Goal: Transaction & Acquisition: Subscribe to service/newsletter

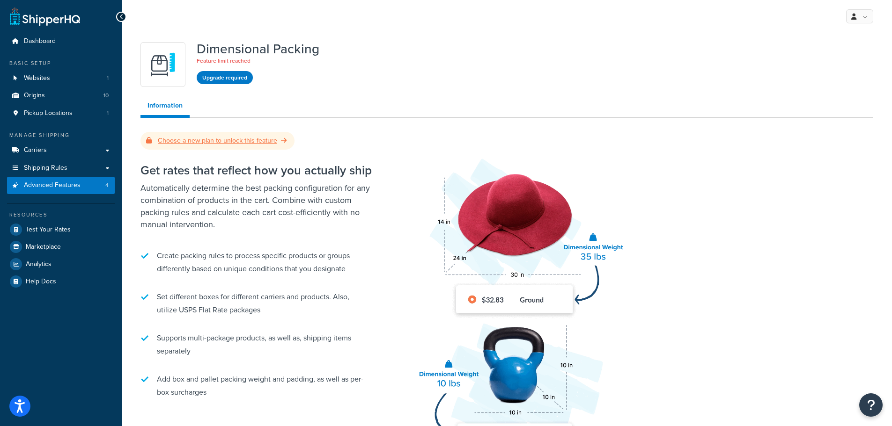
click at [261, 139] on link "Choose a new plan to unlock this feature" at bounding box center [217, 141] width 143 height 10
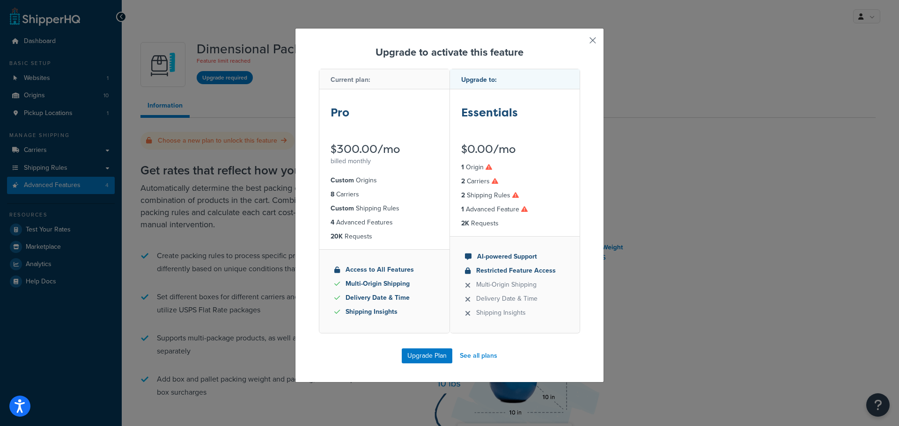
click at [580, 43] on button "button" at bounding box center [579, 44] width 2 height 2
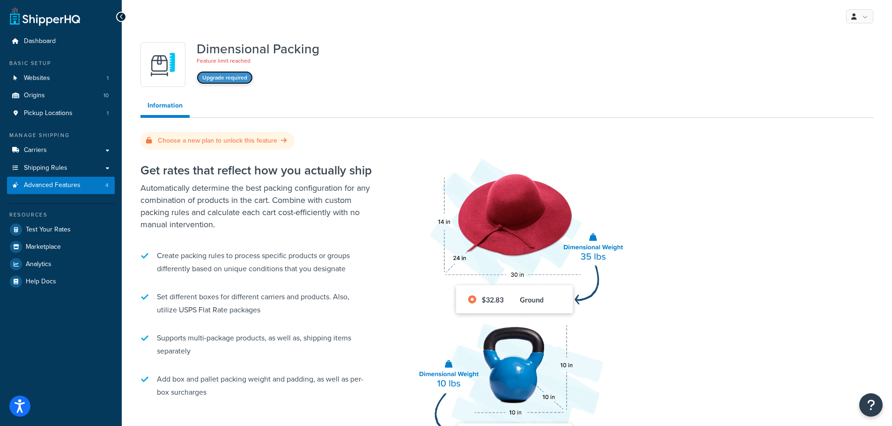
click at [242, 78] on button "Upgrade required" at bounding box center [225, 77] width 56 height 13
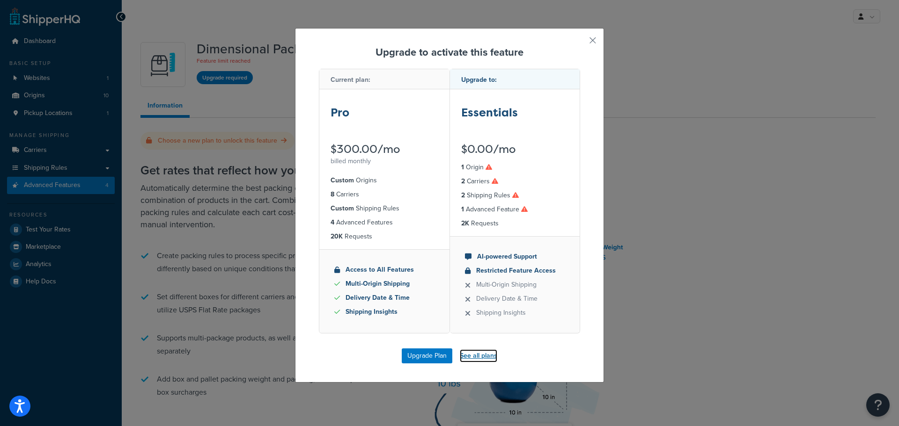
click at [482, 354] on link "See all plans" at bounding box center [478, 356] width 37 height 13
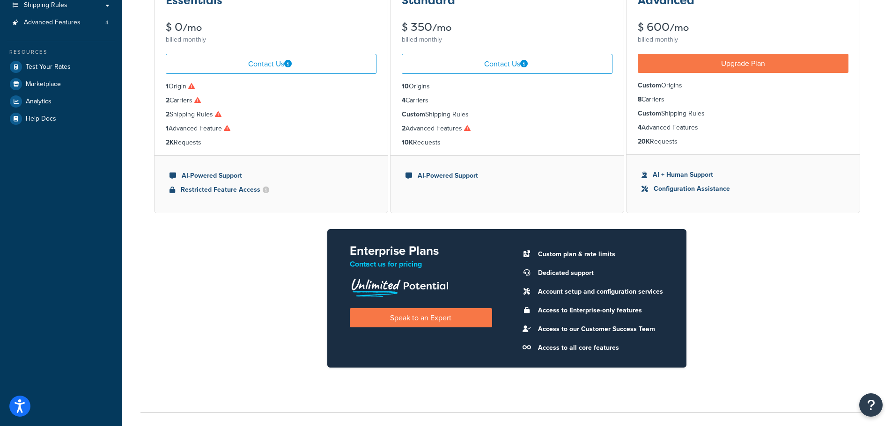
scroll to position [182, 0]
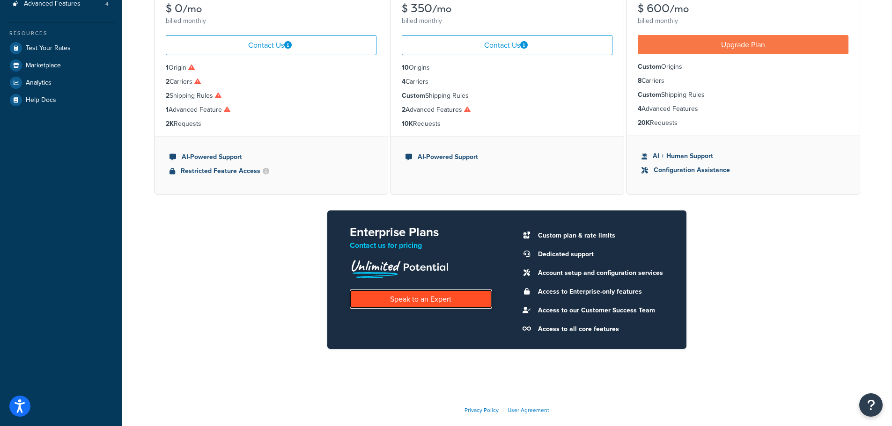
click at [416, 301] on link "Speak to an Expert" at bounding box center [421, 299] width 142 height 19
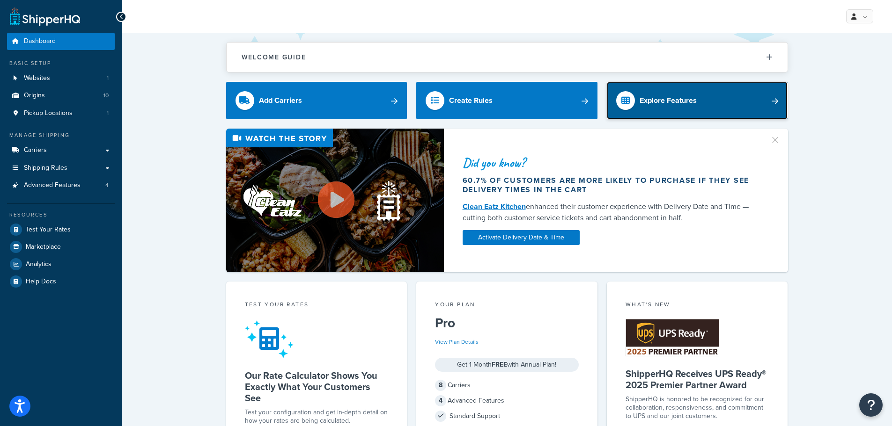
click at [717, 102] on link "Explore Features" at bounding box center [697, 100] width 181 height 37
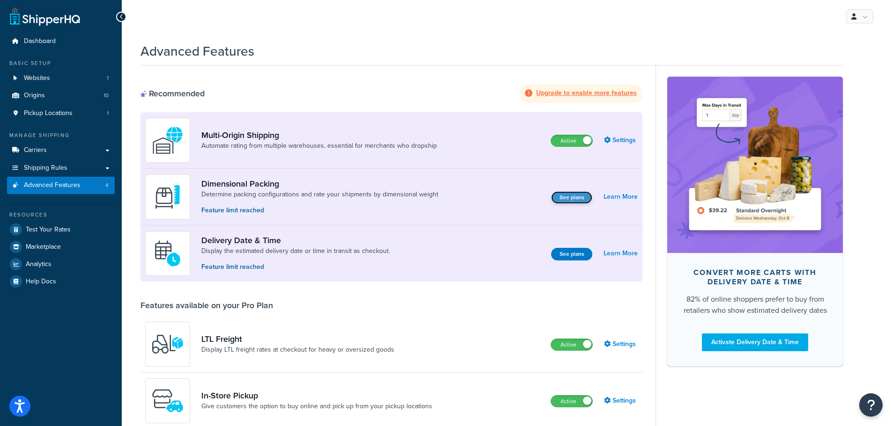
click at [569, 197] on button "See plans" at bounding box center [571, 197] width 41 height 13
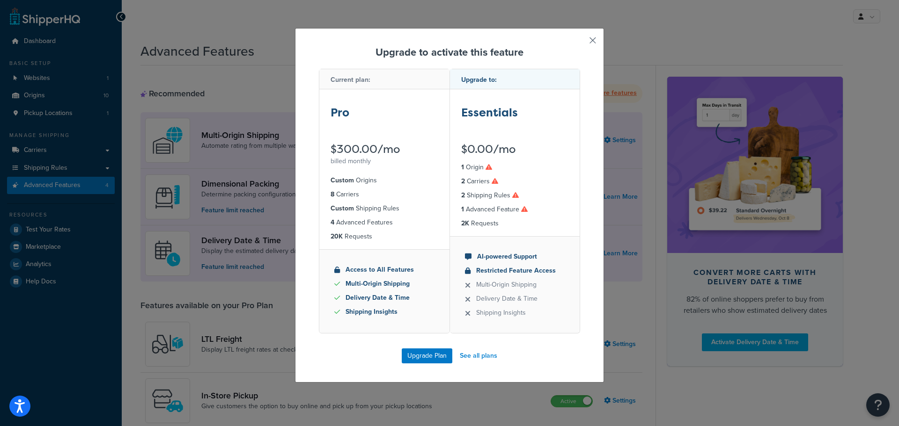
click at [580, 43] on button "button" at bounding box center [579, 44] width 2 height 2
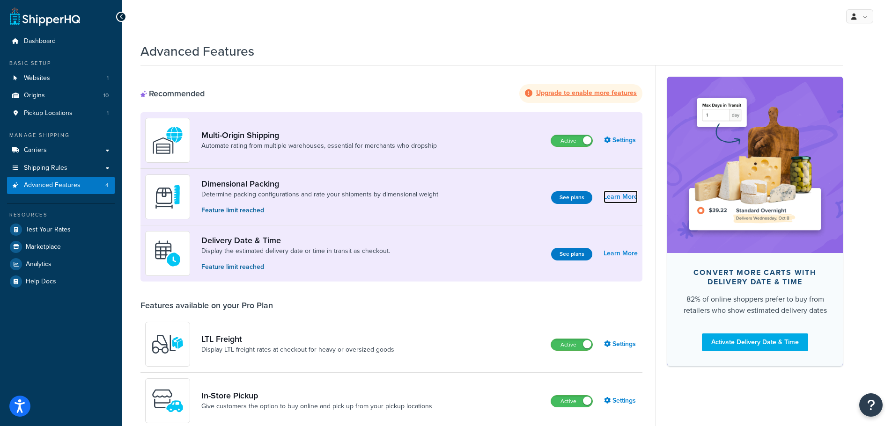
click at [617, 200] on link "Learn More" at bounding box center [620, 196] width 34 height 13
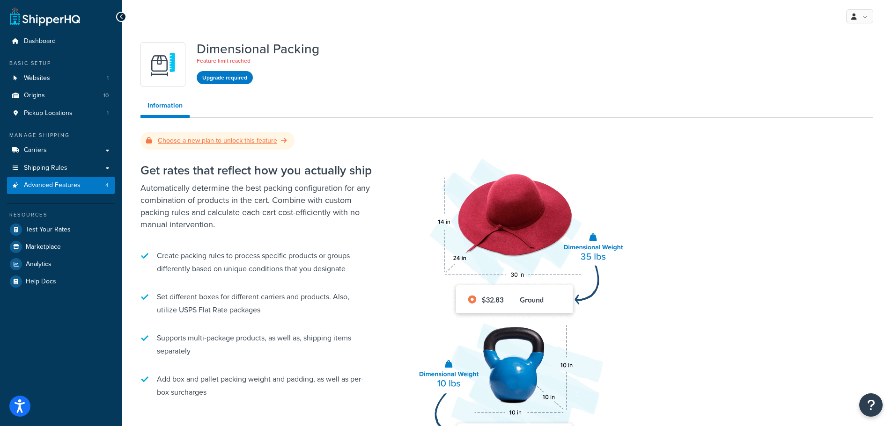
click at [216, 143] on link "Choose a new plan to unlock this feature" at bounding box center [217, 141] width 143 height 10
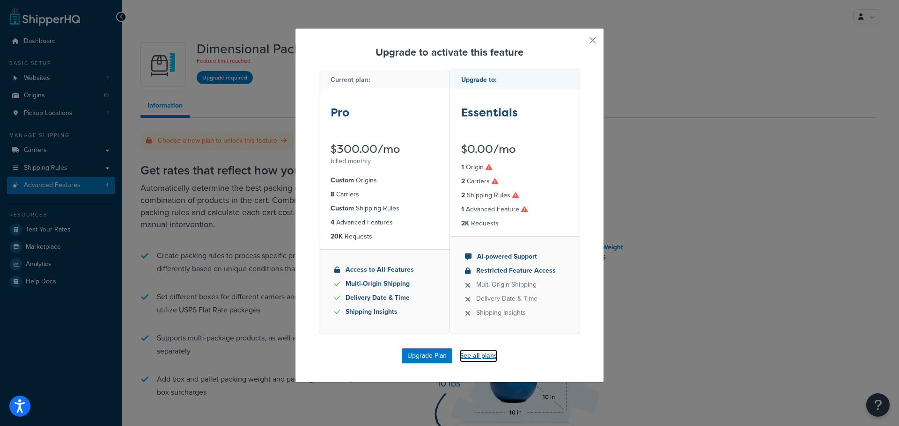
click at [478, 351] on link "See all plans" at bounding box center [478, 356] width 37 height 13
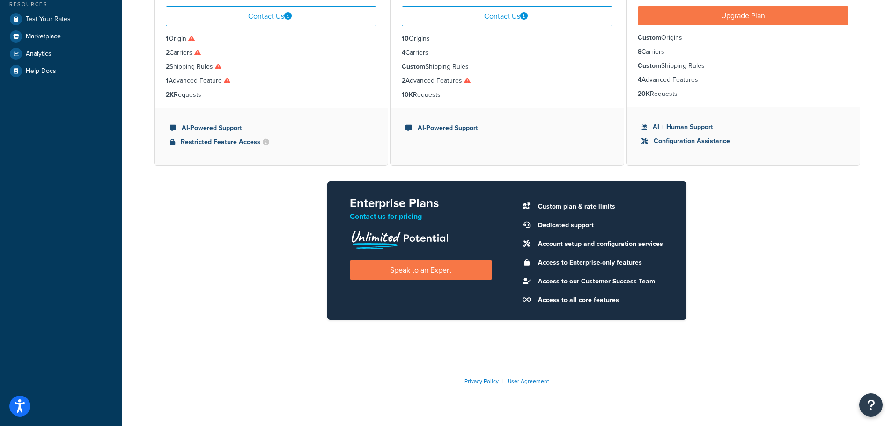
scroll to position [228, 0]
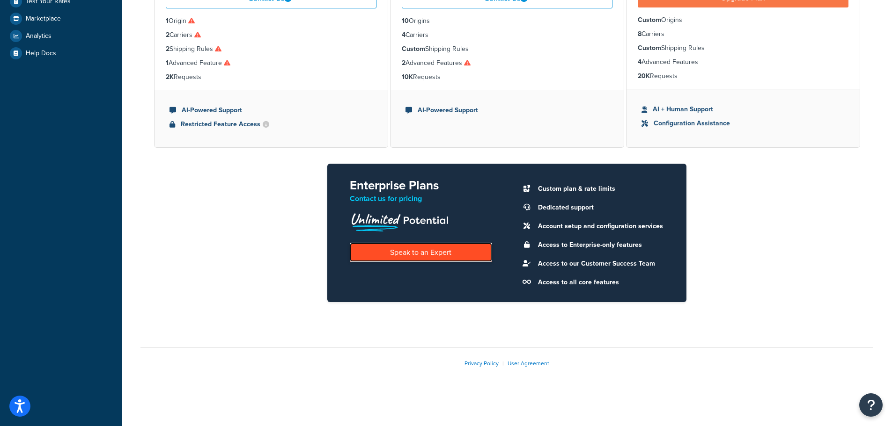
click at [446, 254] on link "Speak to an Expert" at bounding box center [421, 252] width 142 height 19
